Goal: Task Accomplishment & Management: Complete application form

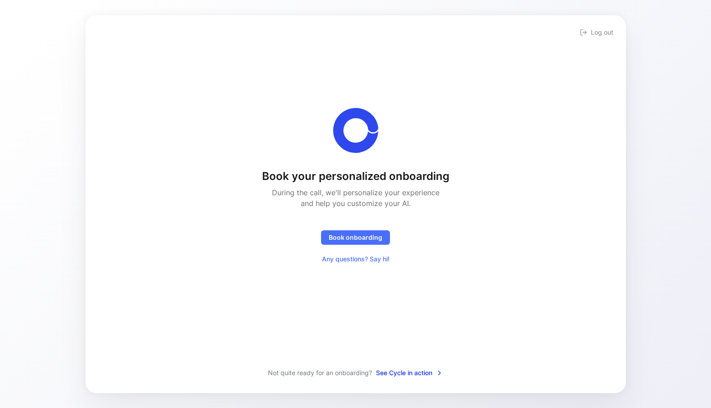
click at [411, 374] on span "See Cycle in action" at bounding box center [409, 373] width 67 height 11
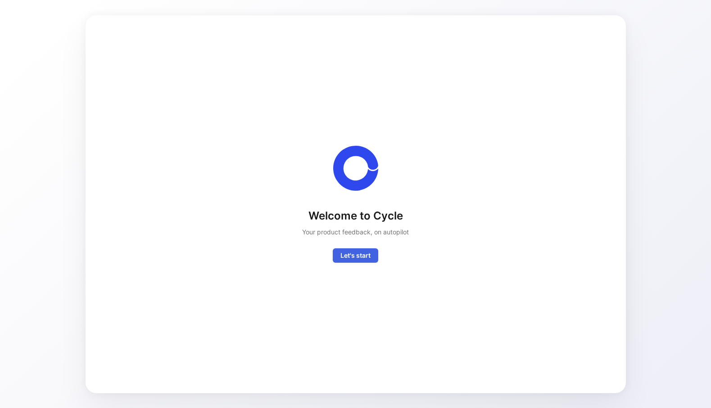
click at [358, 251] on span "Let's start" at bounding box center [355, 255] width 30 height 11
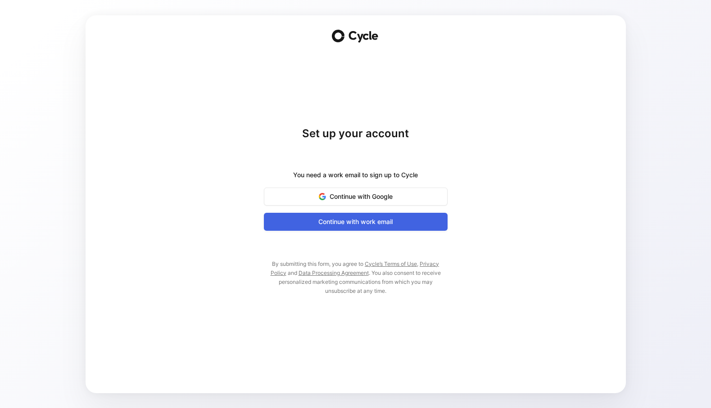
click at [360, 228] on button "Continue with work email" at bounding box center [356, 222] width 184 height 18
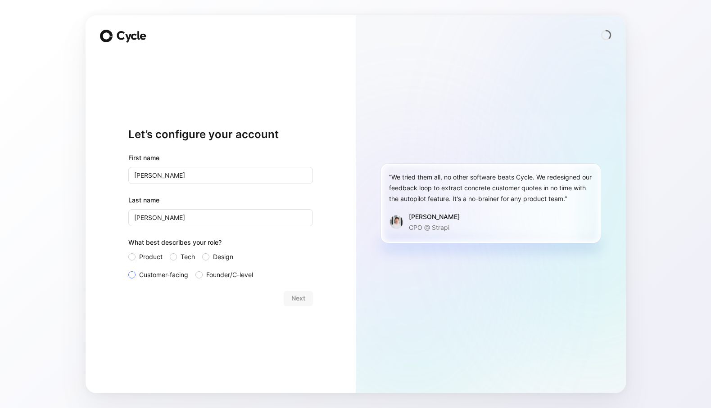
click at [160, 279] on span "Customer-facing" at bounding box center [163, 275] width 49 height 11
click at [128, 270] on input "Customer-facing" at bounding box center [128, 270] width 0 height 0
click at [315, 297] on div "Let’s configure your account First name [PERSON_NAME] Last name [PERSON_NAME] W…" at bounding box center [220, 204] width 270 height 378
click at [309, 297] on button "Next" at bounding box center [297, 298] width 29 height 14
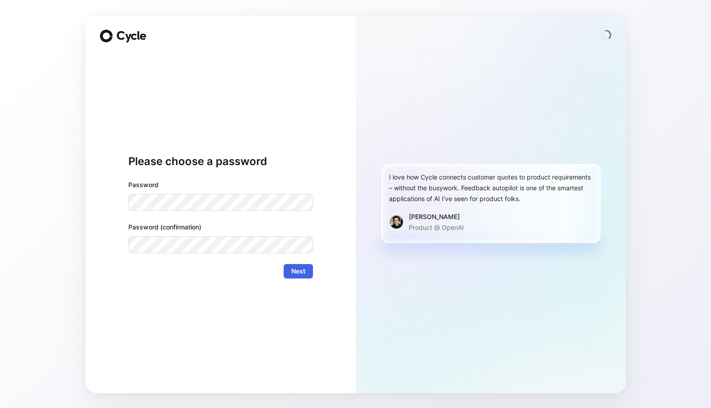
click at [309, 269] on button "Next" at bounding box center [297, 271] width 29 height 14
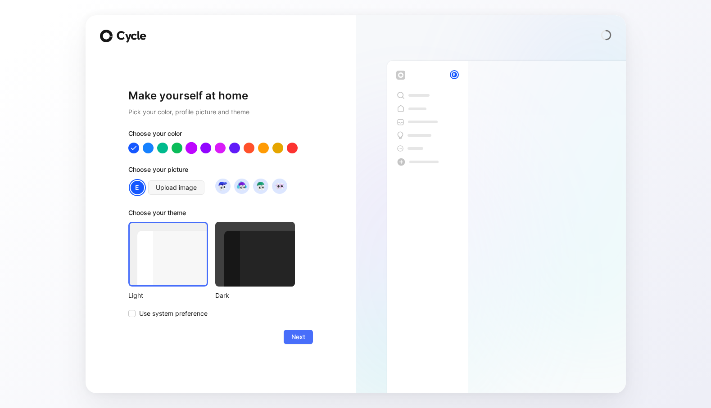
click at [191, 146] on div at bounding box center [191, 148] width 12 height 12
click at [224, 148] on div at bounding box center [220, 148] width 12 height 12
click at [298, 332] on span "Next" at bounding box center [298, 337] width 14 height 11
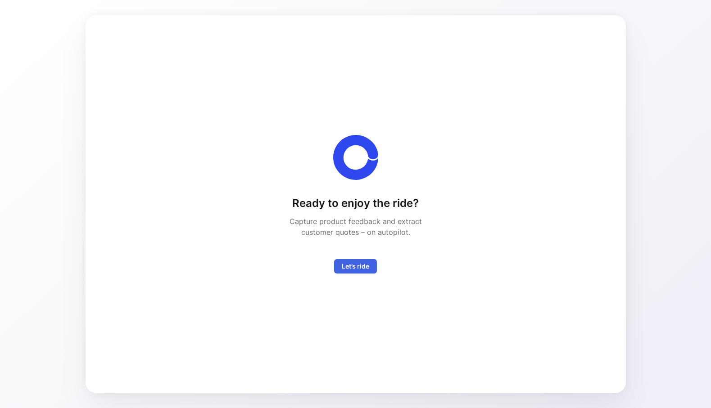
click at [348, 264] on span "Let’s ride" at bounding box center [355, 266] width 27 height 11
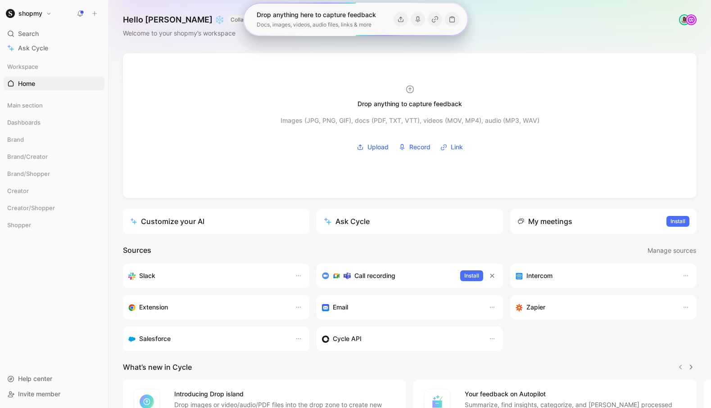
click at [498, 42] on div "Hello [PERSON_NAME] ❄️ COLLABORATOR Welcome to your shopmy’s workspace" at bounding box center [409, 26] width 602 height 53
click at [44, 106] on div "Main section" at bounding box center [54, 105] width 101 height 13
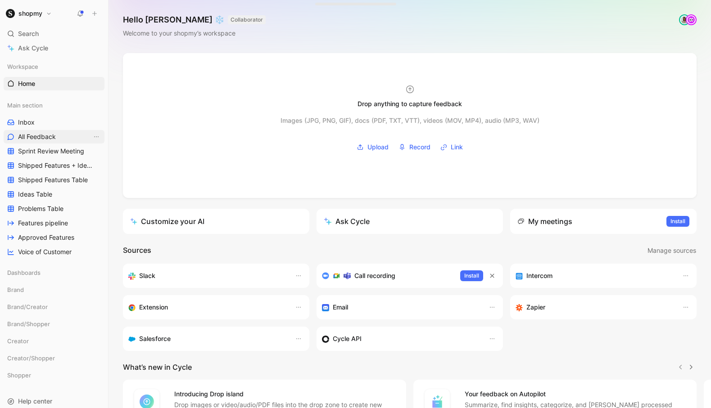
click at [37, 135] on span "All Feedback" at bounding box center [37, 136] width 38 height 9
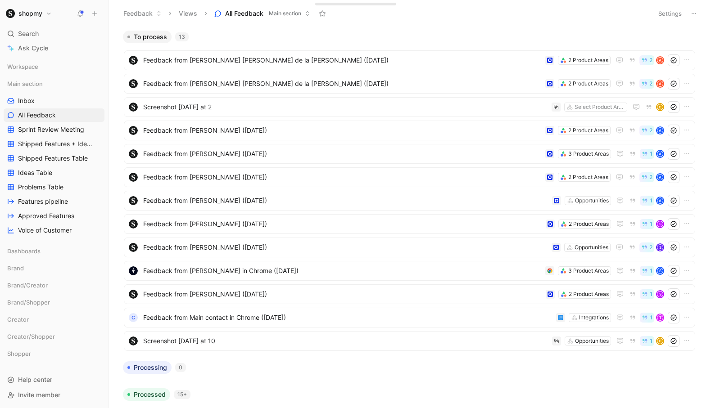
scroll to position [1, 0]
click at [36, 319] on icon at bounding box center [34, 318] width 6 height 6
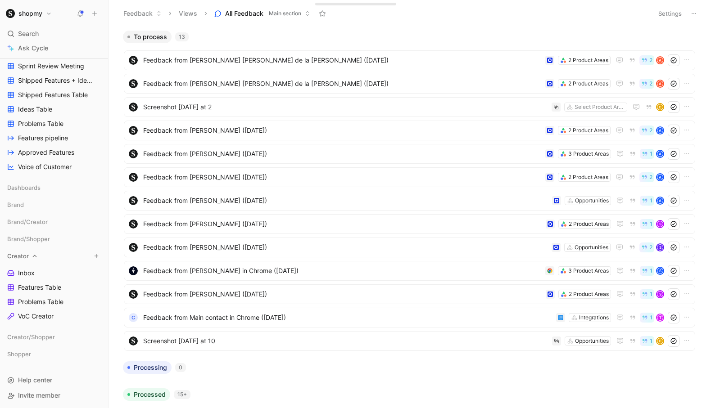
scroll to position [65, 0]
click at [39, 272] on link "Inbox" at bounding box center [54, 271] width 101 height 13
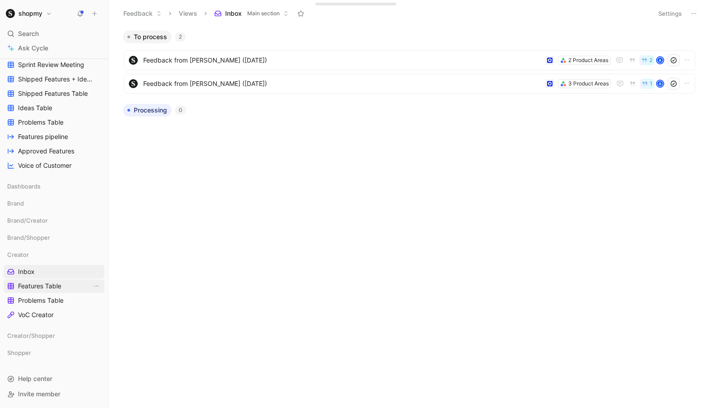
click at [38, 292] on link "Features Table" at bounding box center [54, 285] width 101 height 13
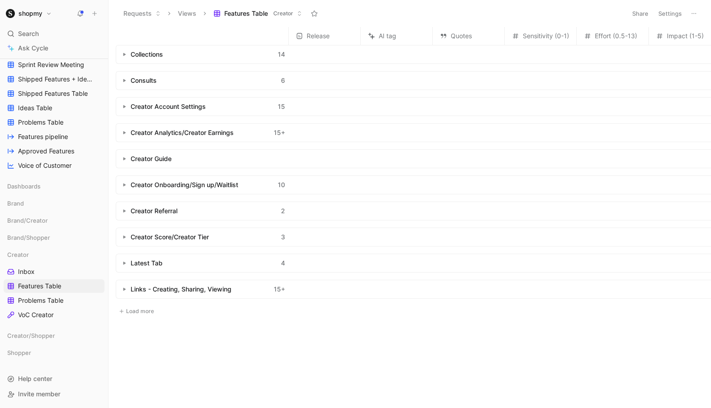
click at [123, 212] on icon "button" at bounding box center [124, 211] width 4 height 4
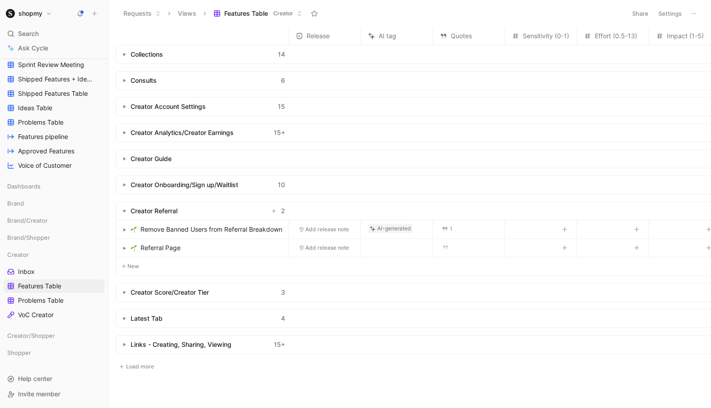
click at [123, 212] on icon "button" at bounding box center [124, 211] width 4 height 4
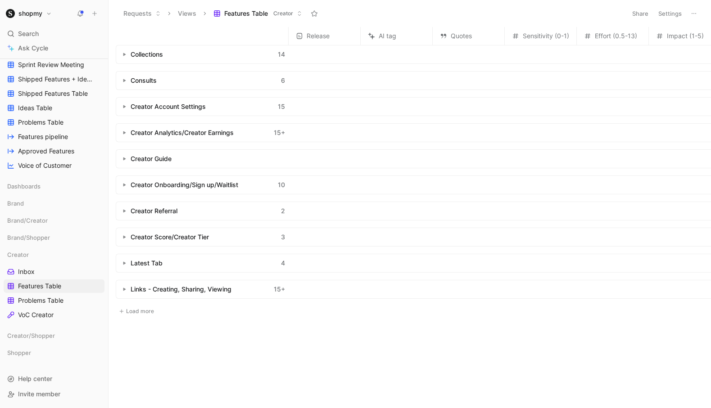
click at [121, 188] on button "button" at bounding box center [124, 184] width 9 height 9
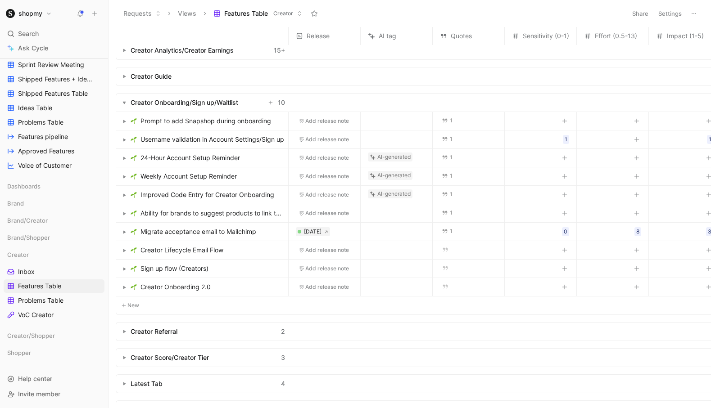
scroll to position [104, 0]
